Goal: Navigation & Orientation: Go to known website

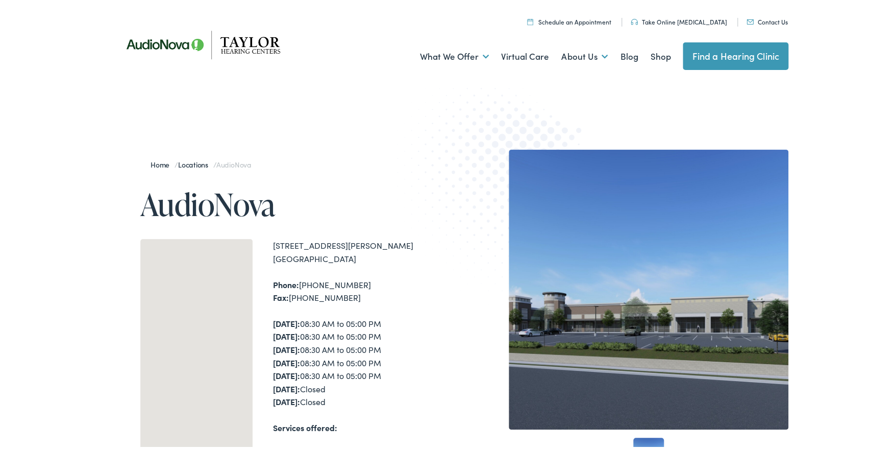
click at [78, 310] on div "Home / Locations / AudioNova AudioNova [STREET_ADDRESS][PERSON_NAME] Phone: [PH…" at bounding box center [451, 421] width 903 height 648
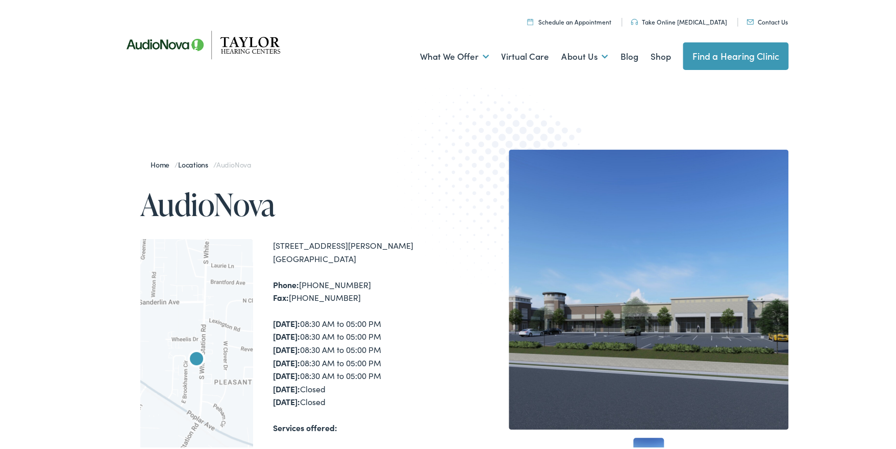
click at [225, 42] on img at bounding box center [207, 43] width 184 height 65
